Goal: Transaction & Acquisition: Purchase product/service

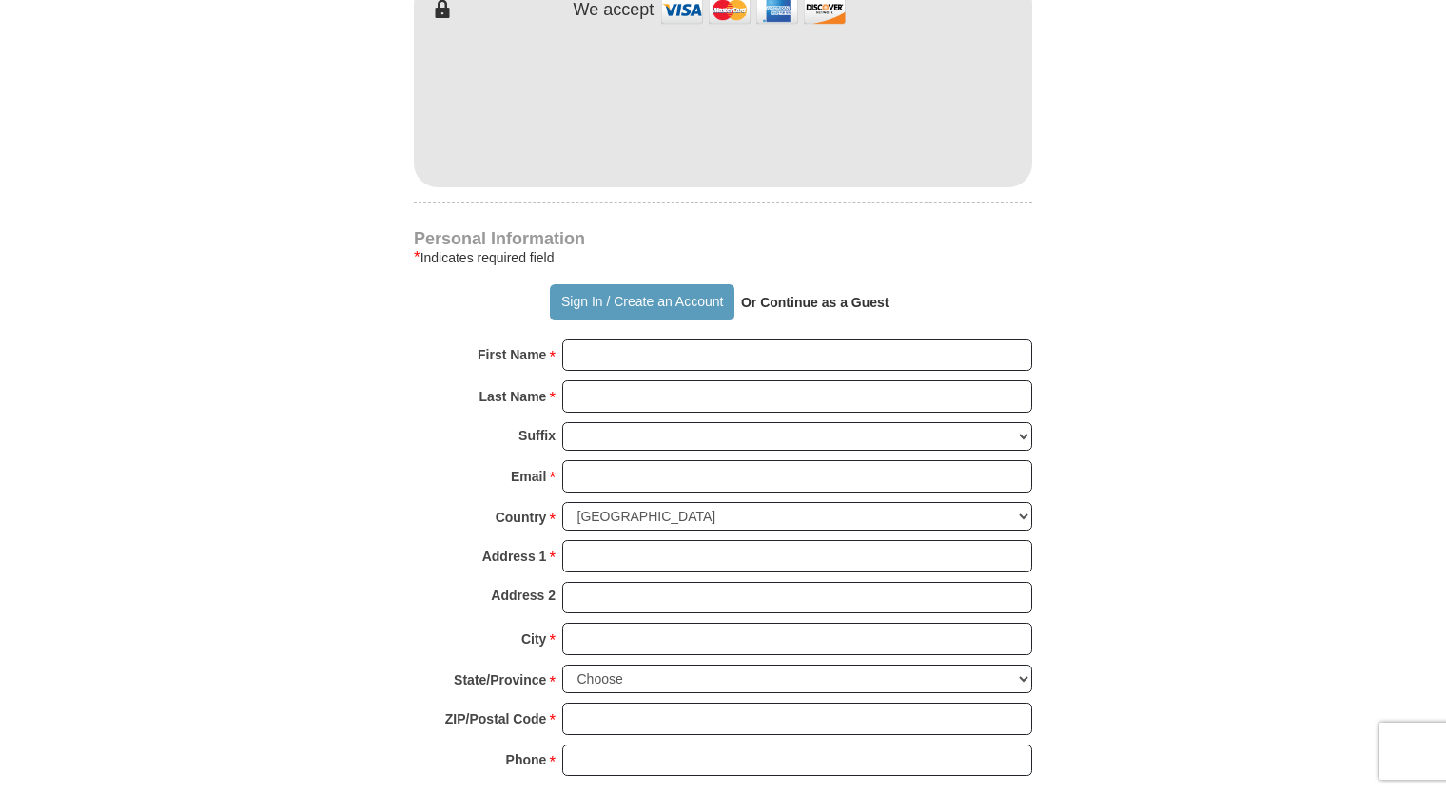
scroll to position [1150, 0]
click at [629, 283] on button "Sign In / Create an Account" at bounding box center [642, 301] width 184 height 36
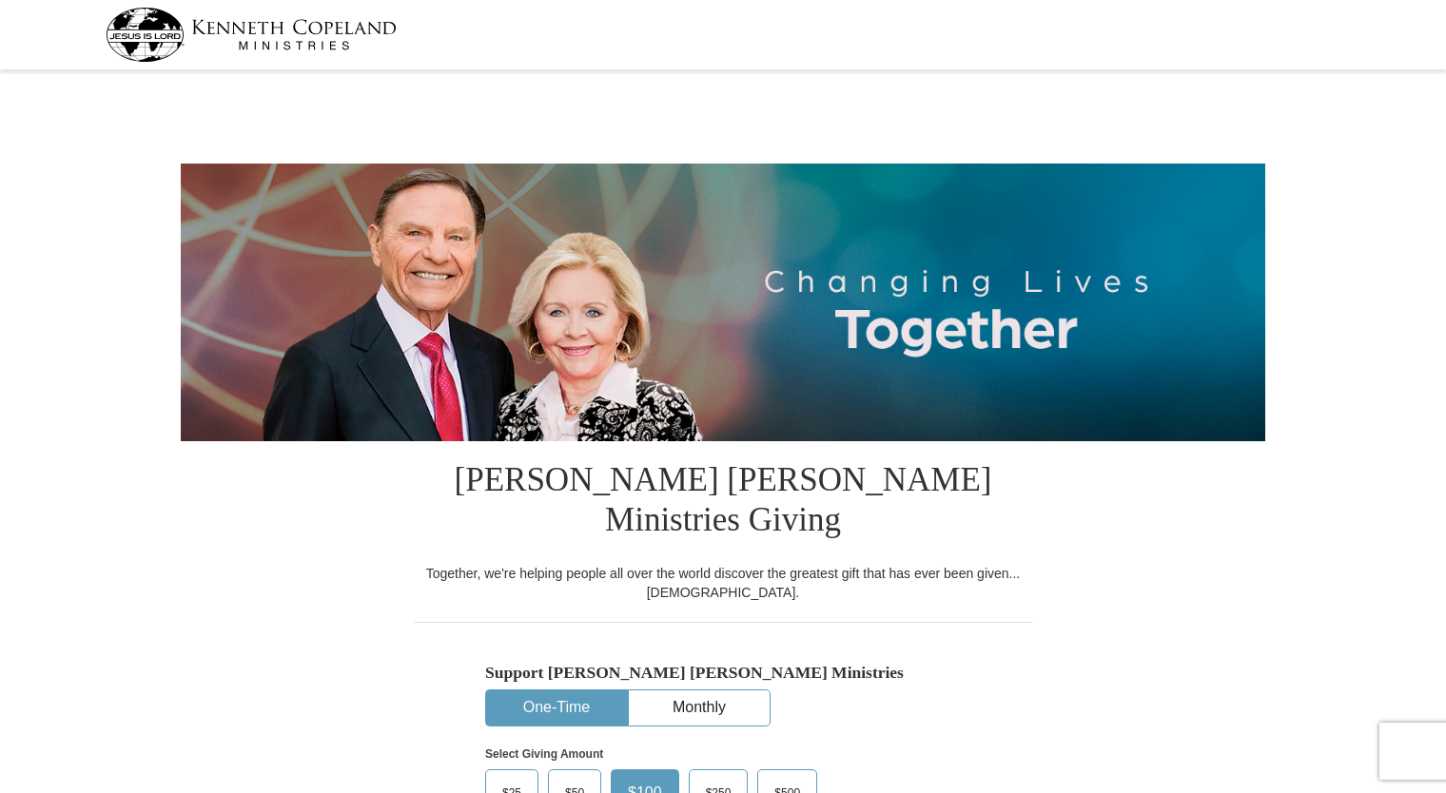
select select "IL"
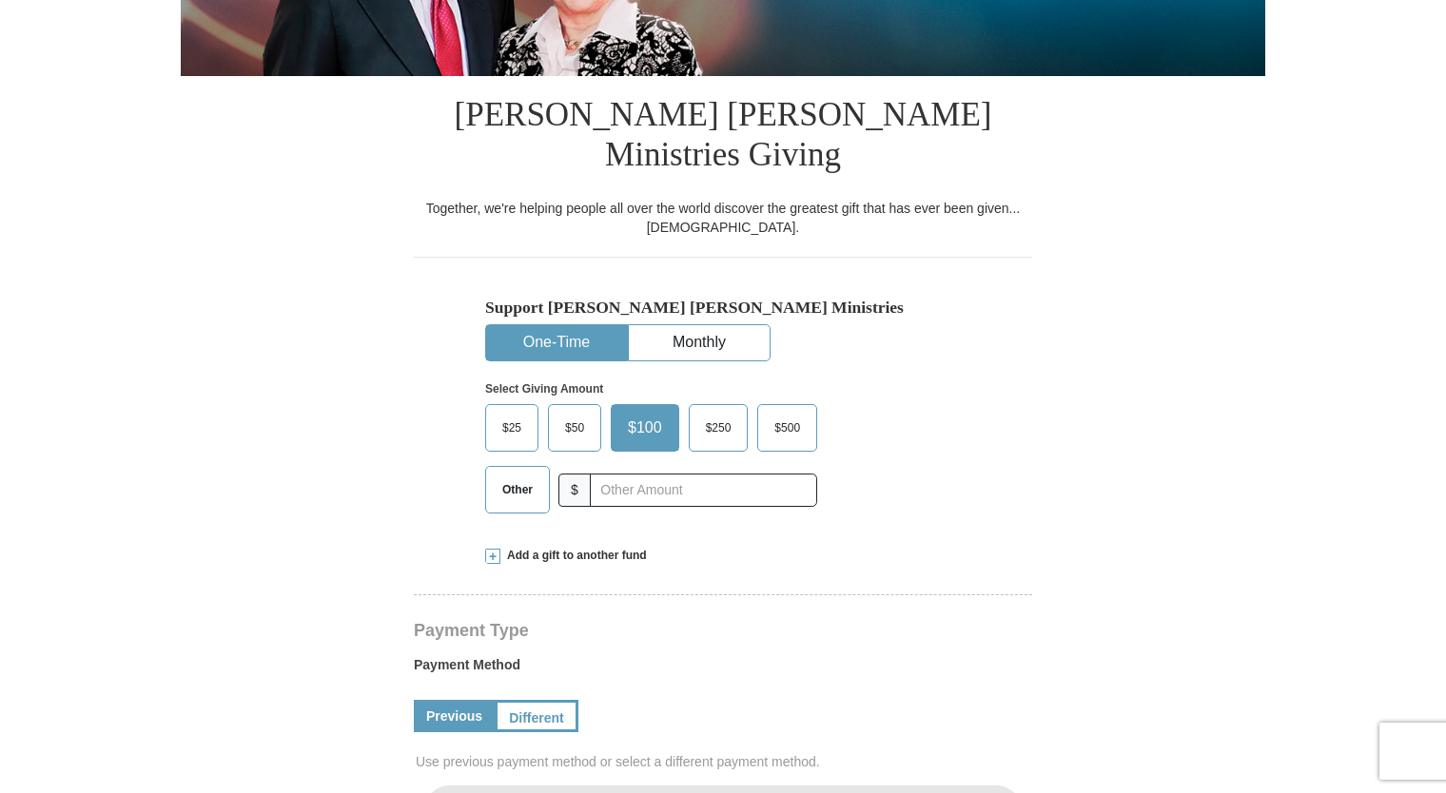
scroll to position [367, 0]
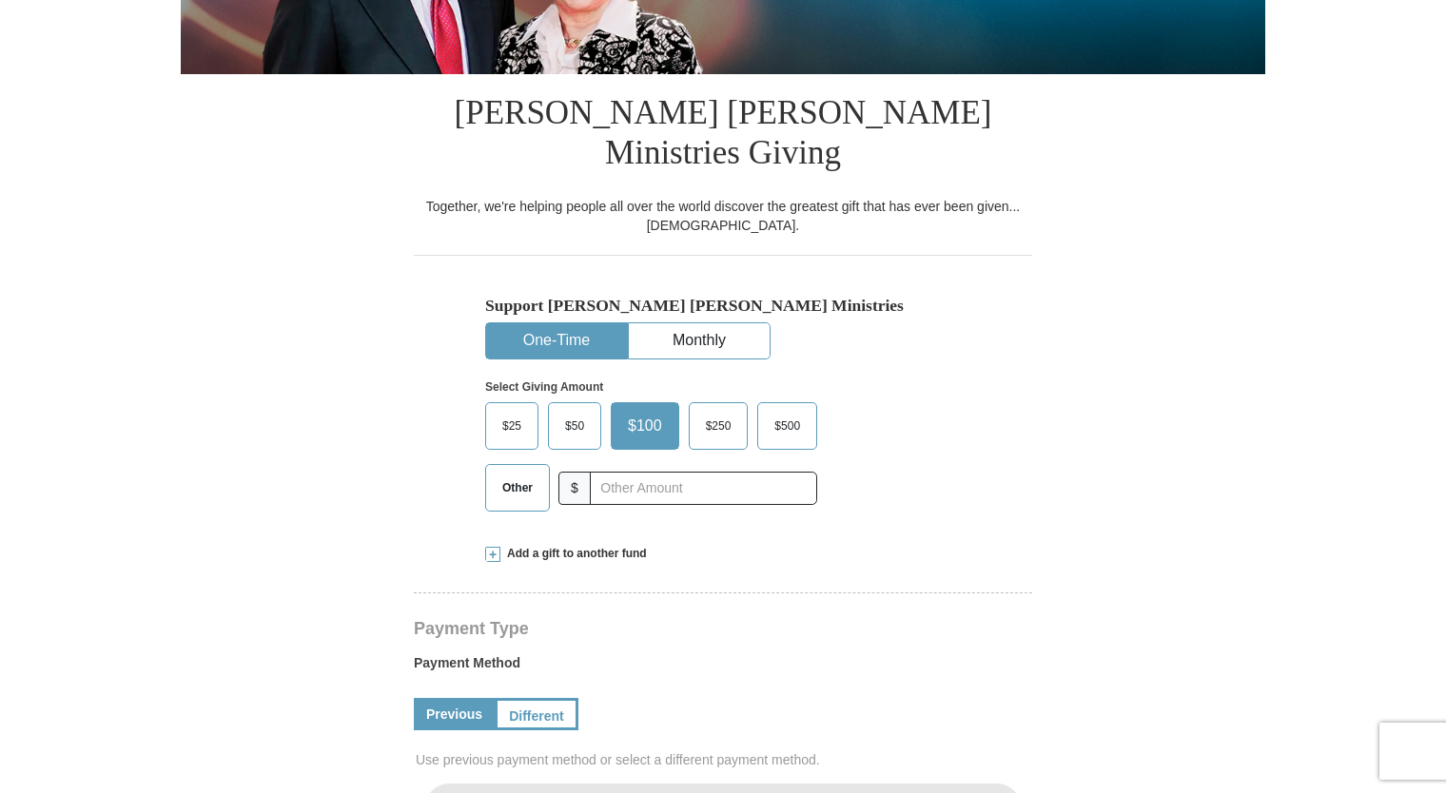
click at [538, 474] on span "Other" at bounding box center [517, 488] width 49 height 29
click at [0, 0] on input "Other" at bounding box center [0, 0] width 0 height 0
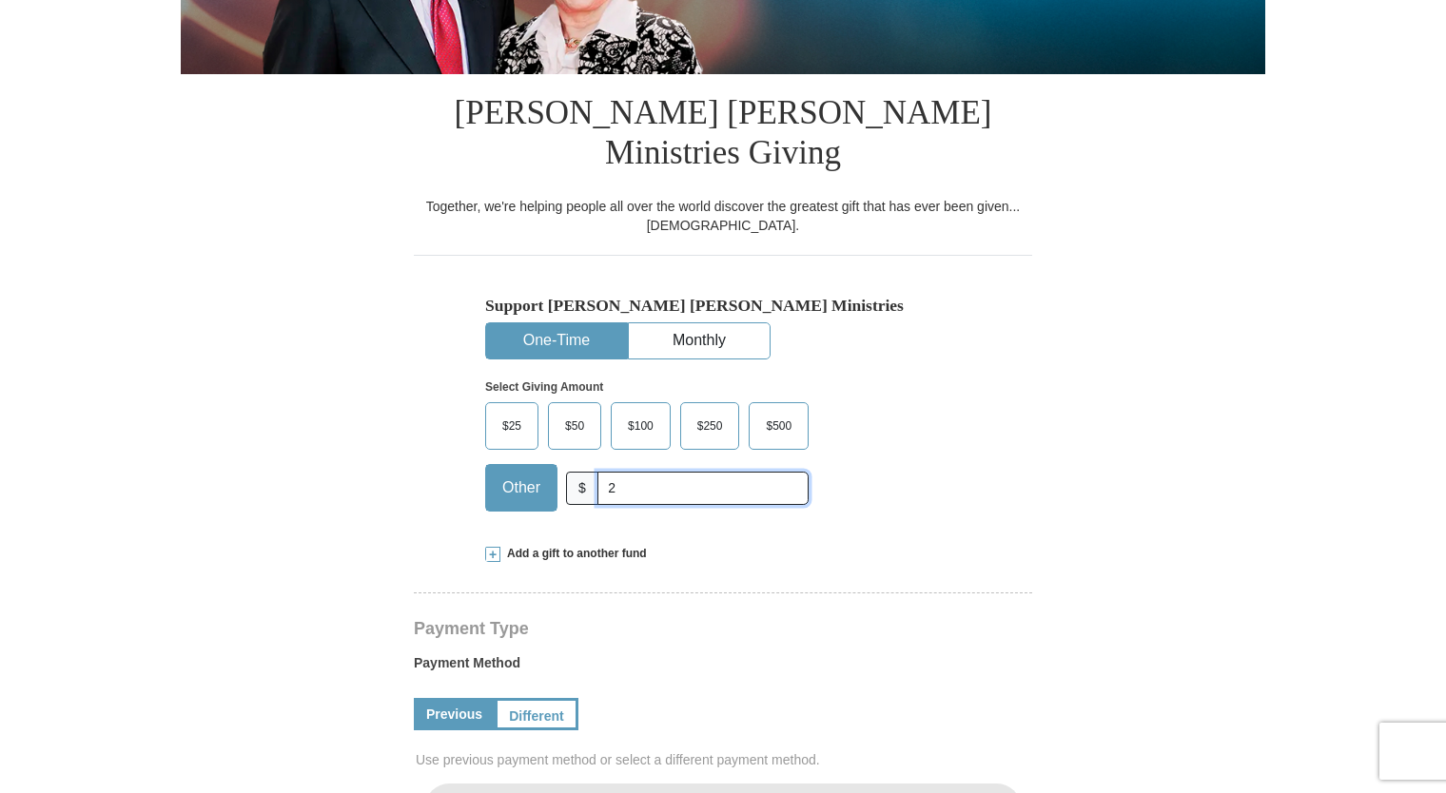
type input "20"
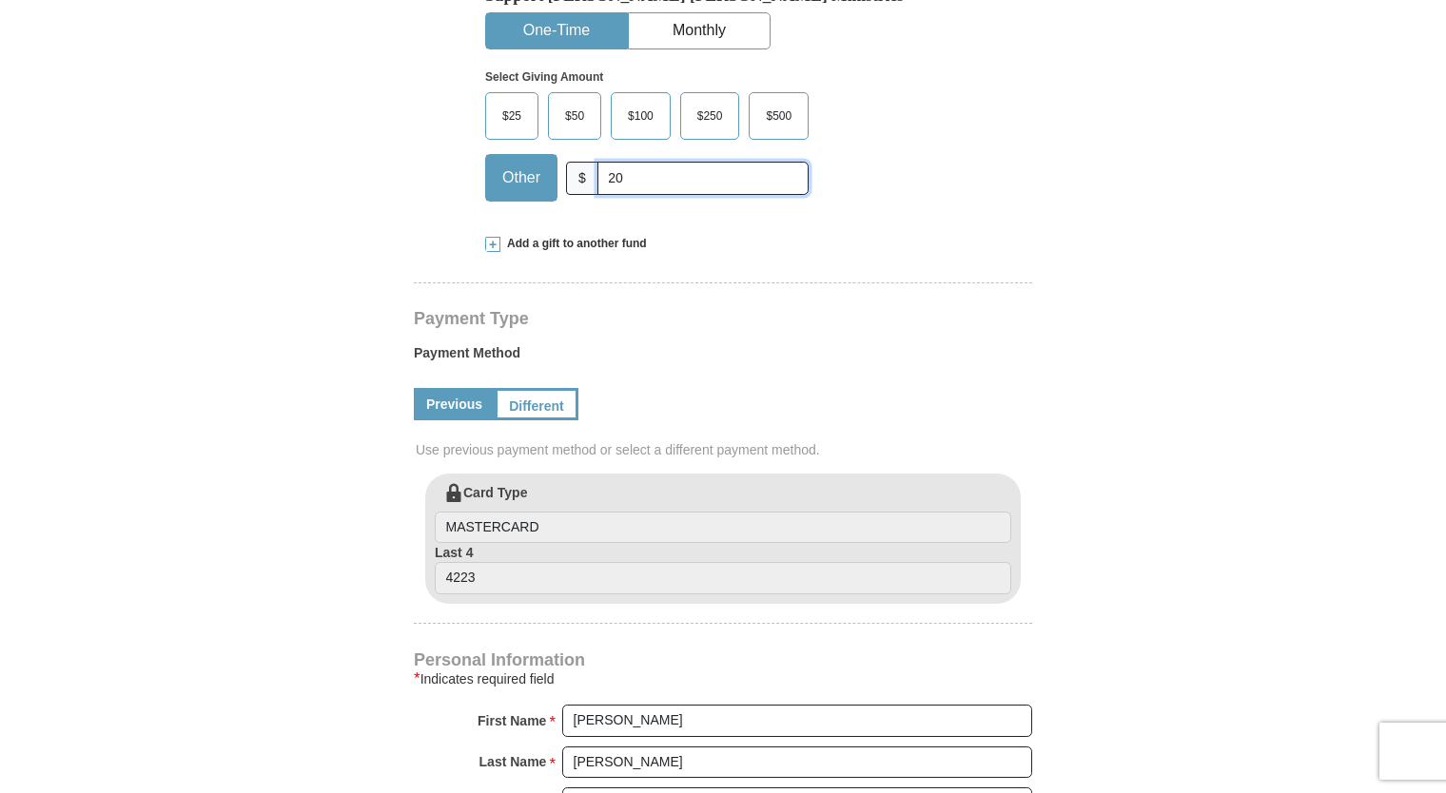
scroll to position [0, 0]
